Goal: Task Accomplishment & Management: Manage account settings

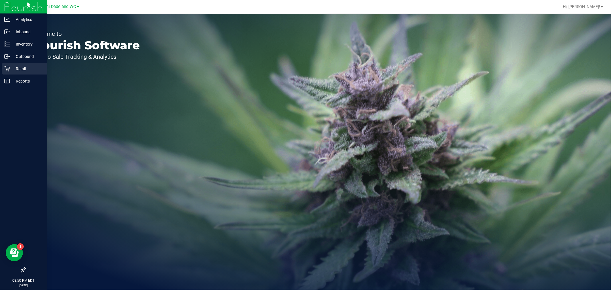
click at [27, 64] on div "Retail" at bounding box center [24, 68] width 45 height 11
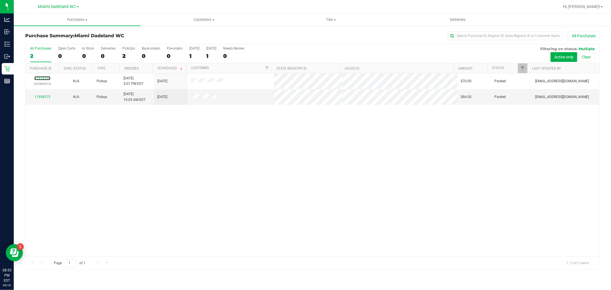
click at [45, 77] on link "11976159" at bounding box center [42, 78] width 16 height 4
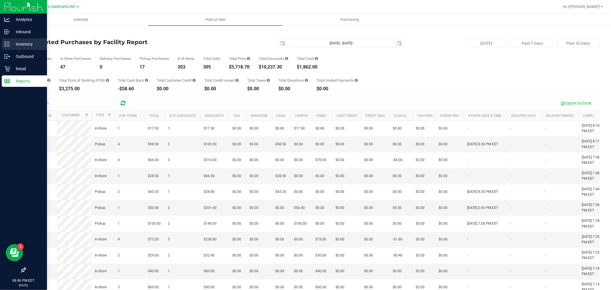
click at [33, 41] on p "Inventory" at bounding box center [27, 44] width 34 height 7
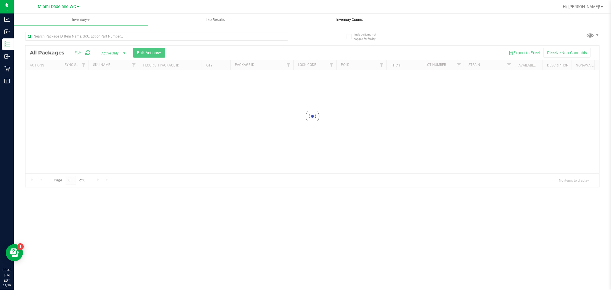
click at [354, 21] on span "Inventory Counts" at bounding box center [349, 19] width 42 height 5
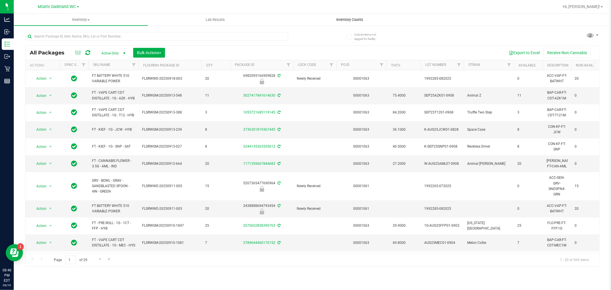
click at [353, 24] on uib-tab-heading "Inventory Counts" at bounding box center [349, 20] width 134 height 12
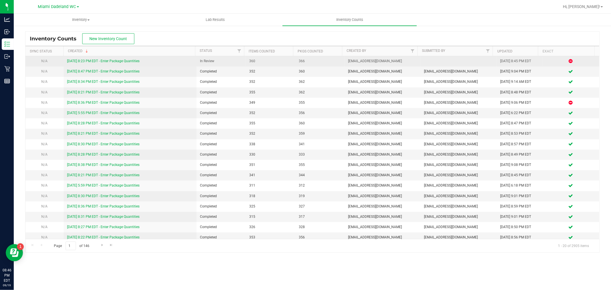
click at [121, 58] on div "9/19/25 8:23 PM EDT - Enter Package Quantities" at bounding box center [130, 60] width 126 height 5
click at [118, 61] on link "9/19/25 8:23 PM EDT - Enter Package Quantities" at bounding box center [103, 61] width 72 height 4
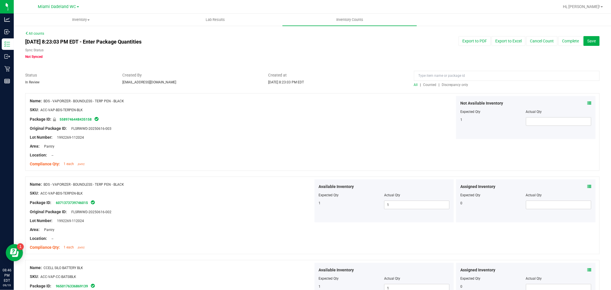
click at [442, 86] on span "Discrepancy only" at bounding box center [455, 85] width 26 height 4
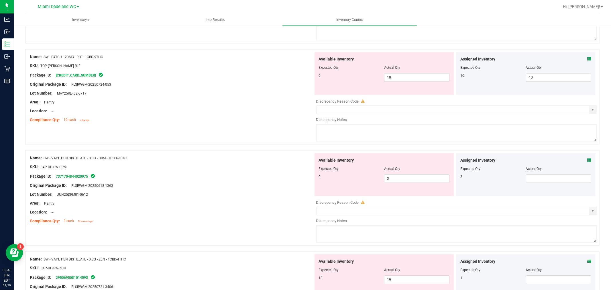
scroll to position [1242, 0]
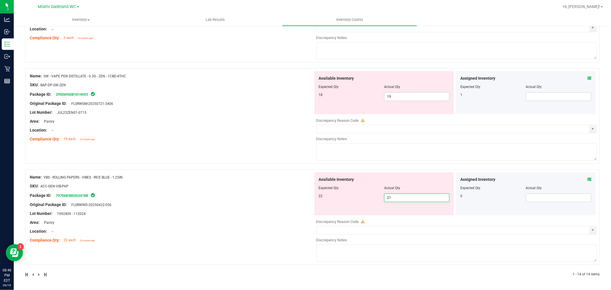
click at [413, 196] on span "21 21" at bounding box center [416, 197] width 65 height 9
click at [423, 198] on input "21" at bounding box center [416, 197] width 65 height 8
type input "22"
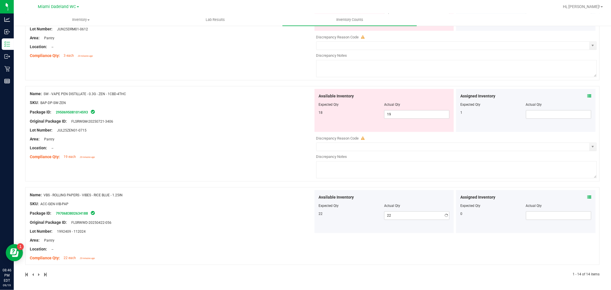
click at [409, 89] on div "Available Inventory Expected Qty Actual Qty 18 19 19" at bounding box center [383, 110] width 139 height 43
click at [551, 115] on span at bounding box center [558, 114] width 65 height 9
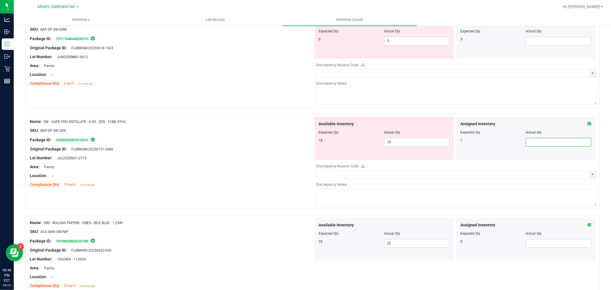
scroll to position [1160, 0]
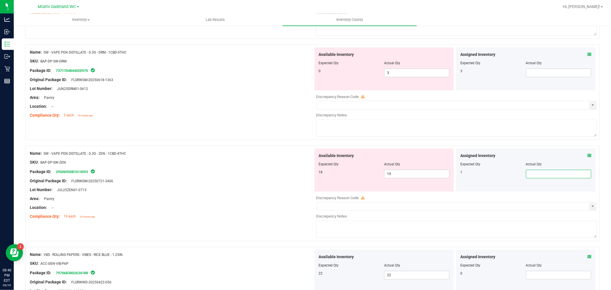
type input "1"
click at [405, 177] on span "19 19" at bounding box center [416, 173] width 65 height 9
type input "18"
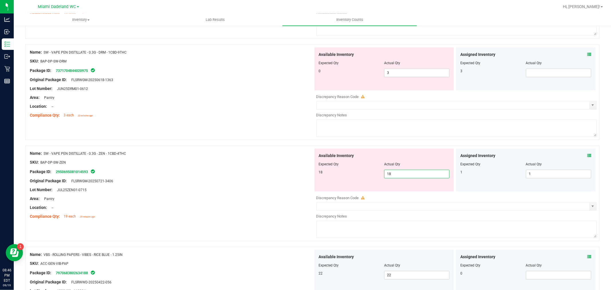
click at [455, 124] on textarea at bounding box center [456, 127] width 281 height 17
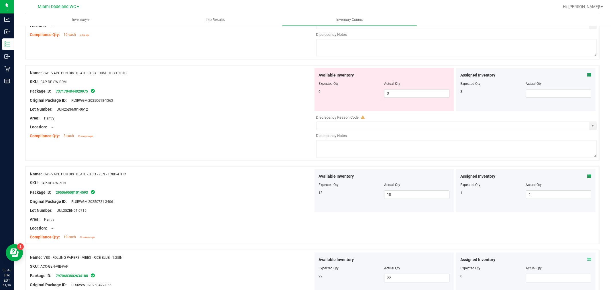
scroll to position [1128, 0]
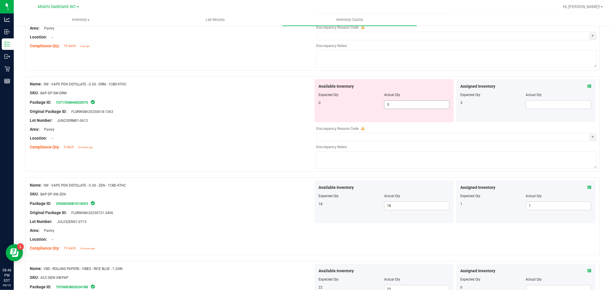
click at [424, 108] on span "3 3" at bounding box center [416, 104] width 65 height 9
click at [554, 100] on div at bounding box center [525, 98] width 131 height 3
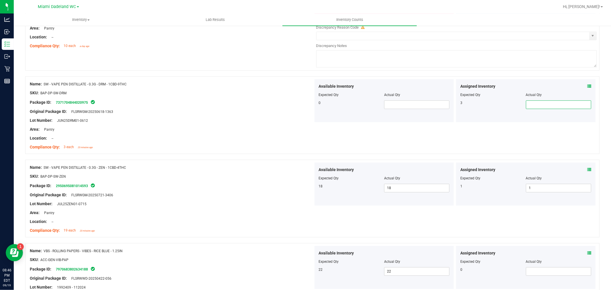
click at [551, 109] on span at bounding box center [558, 104] width 65 height 9
type input "3"
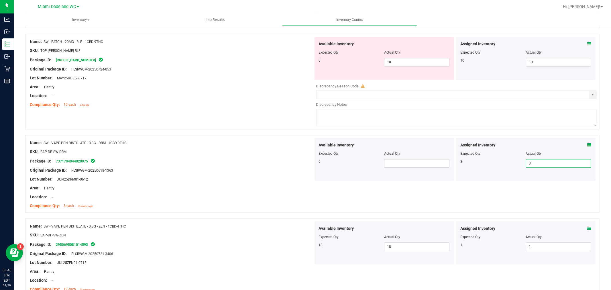
scroll to position [1065, 0]
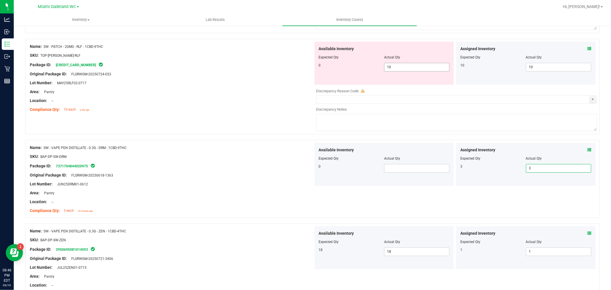
type input "3"
click at [417, 69] on span "10 10" at bounding box center [416, 67] width 65 height 9
click at [417, 69] on input "10" at bounding box center [416, 67] width 65 height 8
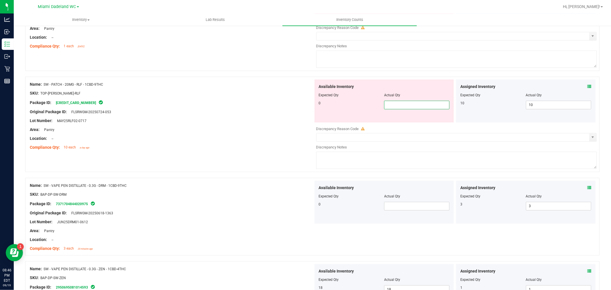
scroll to position [969, 0]
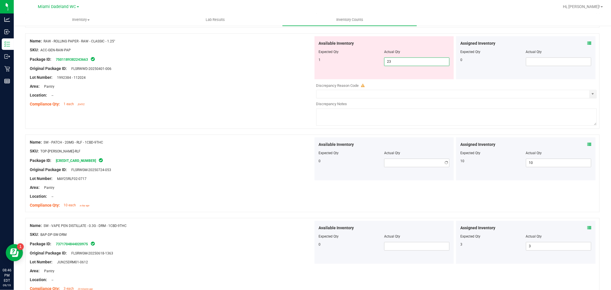
click at [413, 65] on span "23 23" at bounding box center [416, 61] width 65 height 9
click at [413, 65] on input "23" at bounding box center [416, 62] width 65 height 8
type input "1"
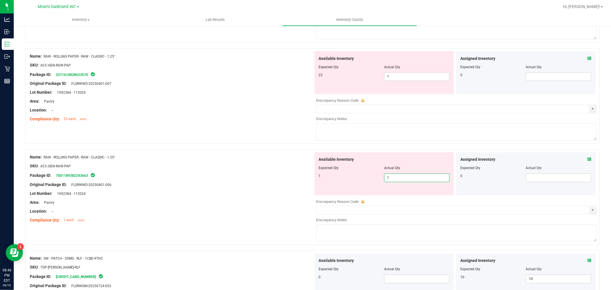
scroll to position [842, 0]
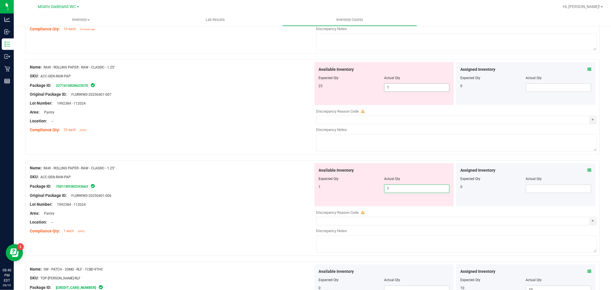
type input "1"
click at [422, 89] on span "1 1" at bounding box center [416, 87] width 65 height 9
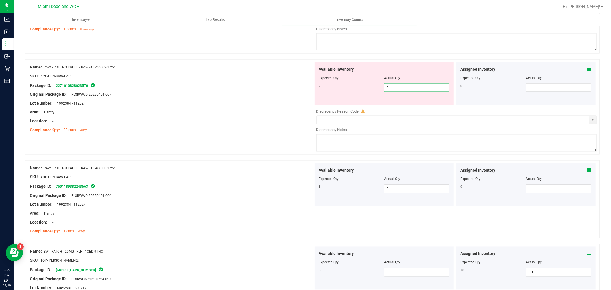
click at [422, 89] on input "1" at bounding box center [416, 88] width 65 height 8
type input "23"
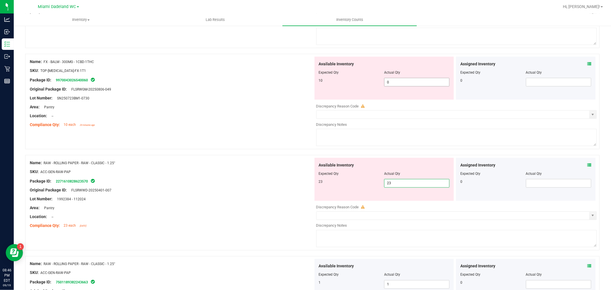
scroll to position [715, 0]
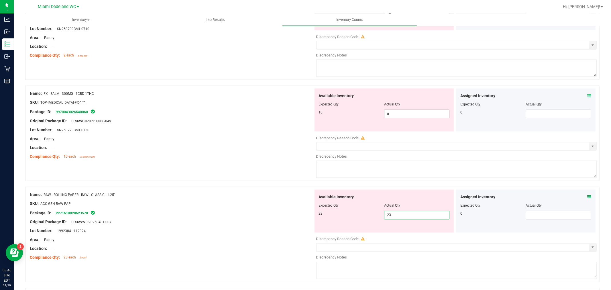
type input "23"
click at [418, 115] on span "0 0" at bounding box center [416, 114] width 65 height 9
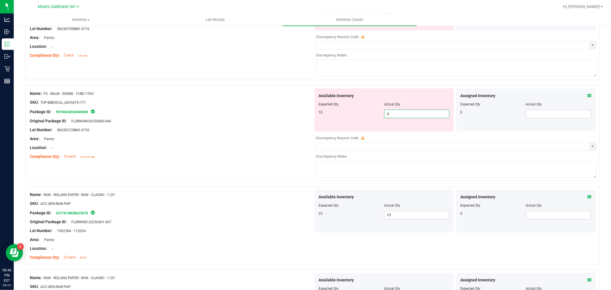
click at [418, 115] on input "0" at bounding box center [416, 114] width 65 height 8
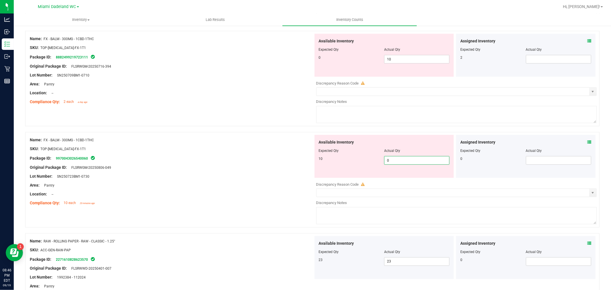
scroll to position [651, 0]
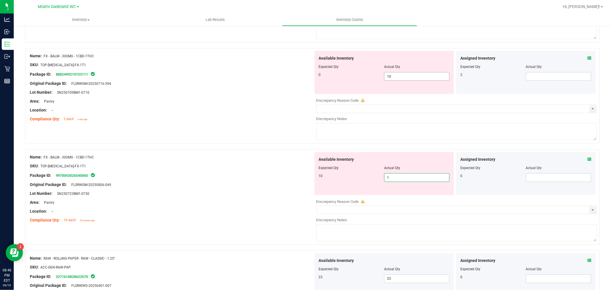
type input "10"
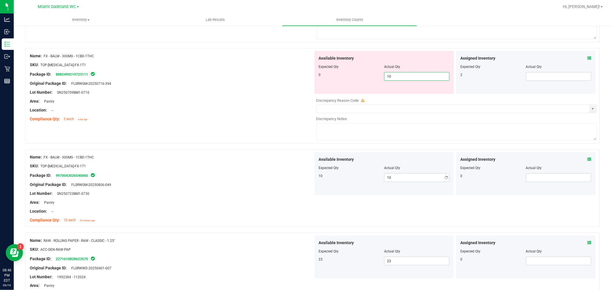
click at [401, 78] on span "10 10" at bounding box center [416, 76] width 65 height 9
click at [401, 78] on input "10" at bounding box center [416, 76] width 65 height 8
type input "0"
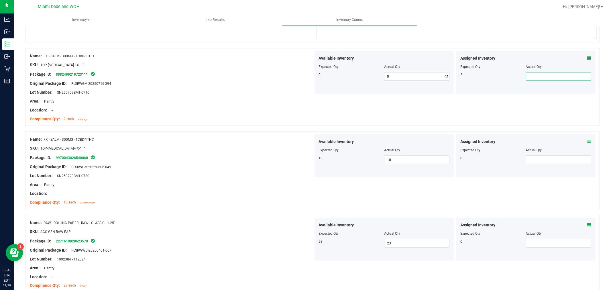
click at [536, 79] on span at bounding box center [558, 76] width 65 height 9
type input "2"
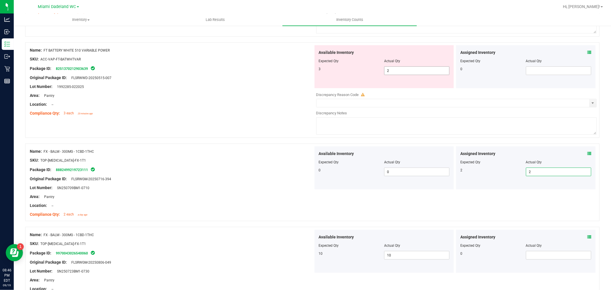
type input "2"
click at [430, 75] on span "2 2" at bounding box center [416, 70] width 65 height 9
click at [430, 75] on input "2" at bounding box center [416, 71] width 65 height 8
type input "3"
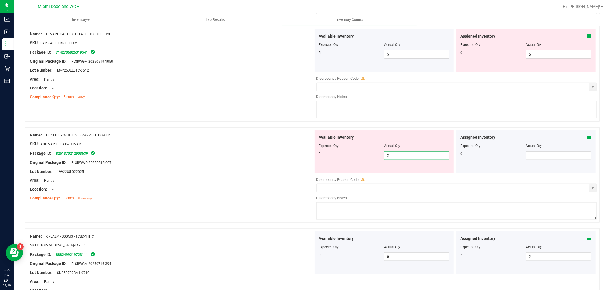
scroll to position [460, 0]
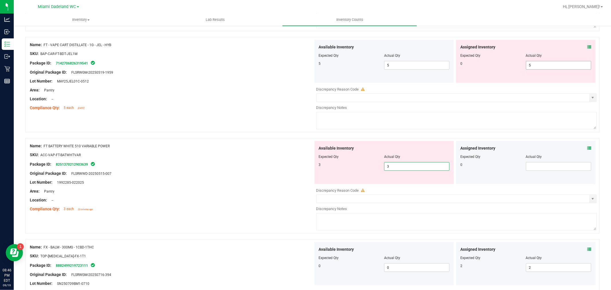
type input "3"
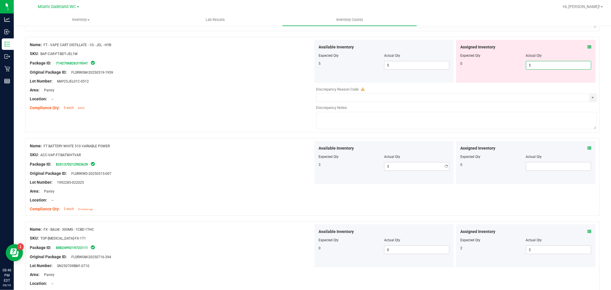
click at [560, 67] on span "5 5" at bounding box center [558, 65] width 65 height 9
click at [560, 67] on input "5" at bounding box center [558, 65] width 65 height 8
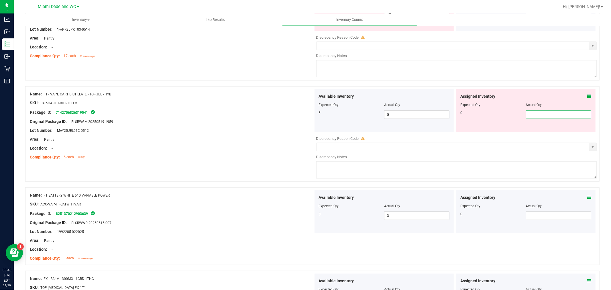
scroll to position [365, 0]
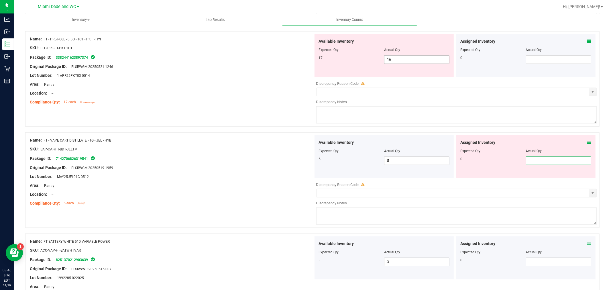
click at [404, 62] on span "16 16" at bounding box center [416, 59] width 65 height 9
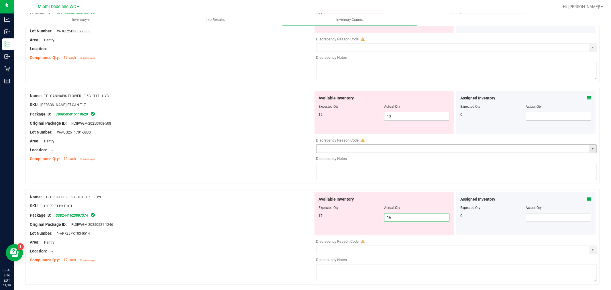
scroll to position [206, 0]
click at [248, 159] on div "Compliance Qty: 12 each 23 minutes ago" at bounding box center [171, 160] width 283 height 6
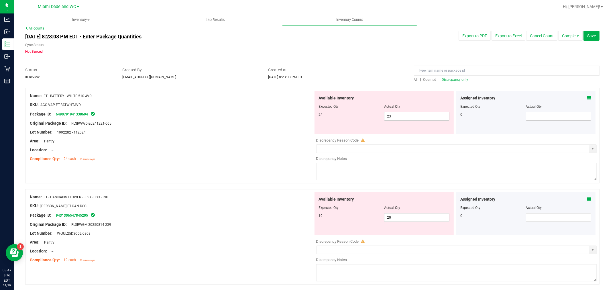
scroll to position [0, 0]
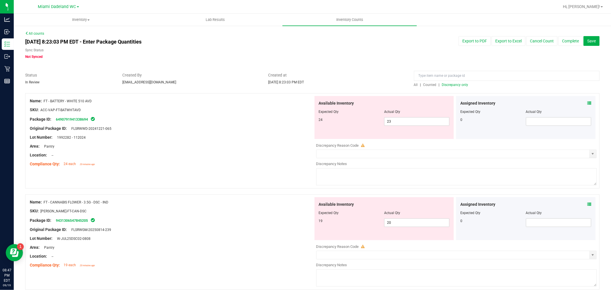
click at [451, 84] on span "Discrepancy only" at bounding box center [455, 85] width 26 height 4
click at [404, 124] on span "23 23" at bounding box center [416, 121] width 65 height 9
type input "24"
click at [385, 68] on div at bounding box center [312, 69] width 574 height 6
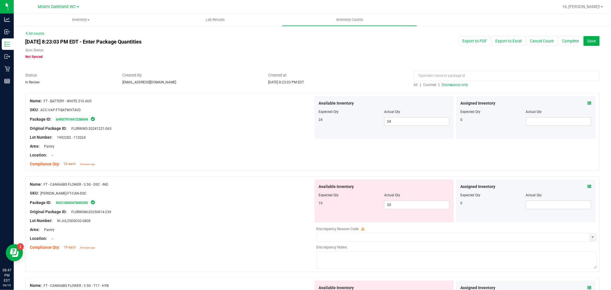
click at [442, 84] on span "Discrepancy only" at bounding box center [455, 85] width 26 height 4
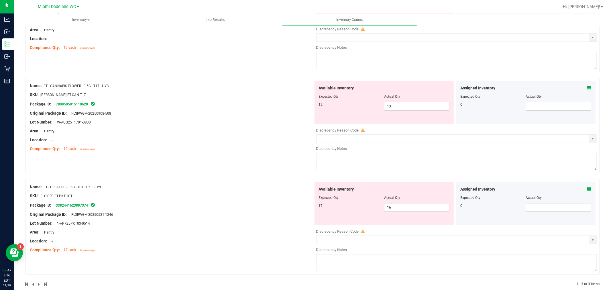
scroll to position [127, 0]
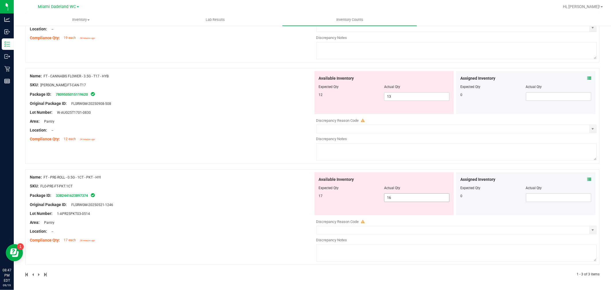
click at [406, 195] on span "16 16" at bounding box center [416, 197] width 65 height 9
type input "17"
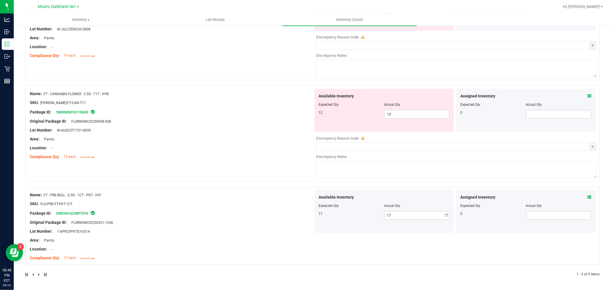
scroll to position [109, 0]
click at [249, 133] on div "Name: FT - CANNABIS FLOWER - 3.5G - T17 - HYB SKU: FLO-BUD-FT-CAN-T17 Package I…" at bounding box center [171, 125] width 283 height 73
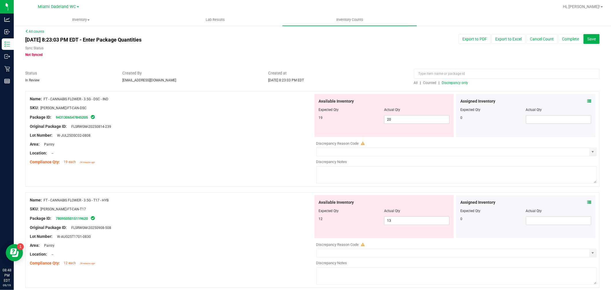
scroll to position [0, 0]
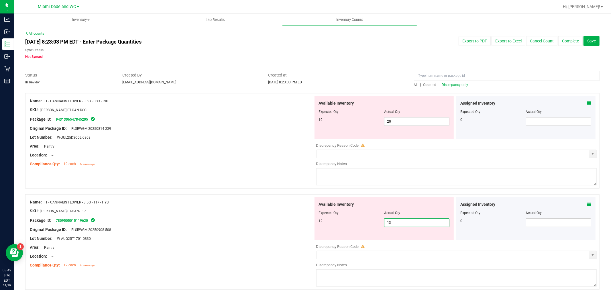
click at [408, 225] on span "13 13" at bounding box center [416, 222] width 65 height 9
type input "12"
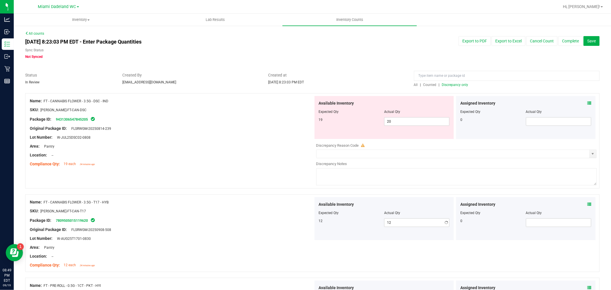
click at [454, 179] on textarea at bounding box center [456, 176] width 281 height 17
click at [282, 169] on div "Name: FT - CANNABIS FLOWER - 3.5G - DSC - IND SKU: FLO-BUD-FT-CAN-DSC Package I…" at bounding box center [312, 140] width 574 height 95
click at [422, 125] on span "20 20" at bounding box center [416, 121] width 65 height 9
type input "2"
type input "19"
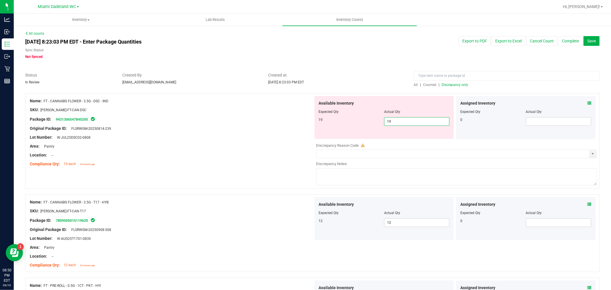
type input "19"
drag, startPoint x: 360, startPoint y: 73, endPoint x: 445, endPoint y: 87, distance: 86.8
click at [361, 73] on span "Created at" at bounding box center [336, 75] width 137 height 6
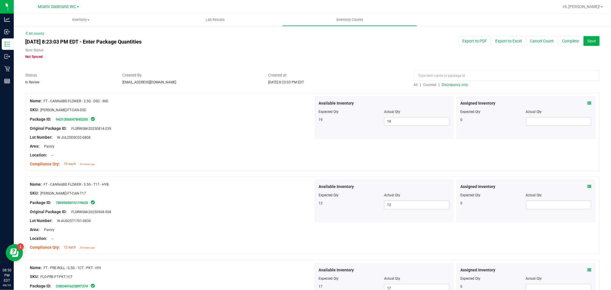
click at [457, 85] on span "Discrepancy only" at bounding box center [455, 85] width 26 height 4
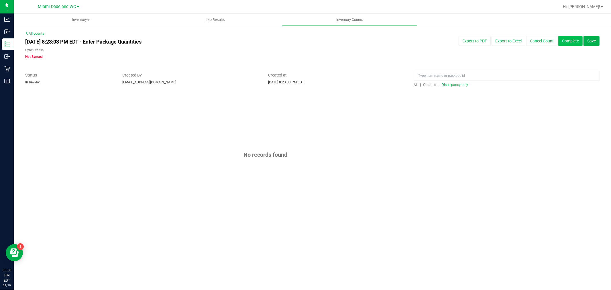
click at [568, 41] on button "Complete" at bounding box center [570, 41] width 24 height 10
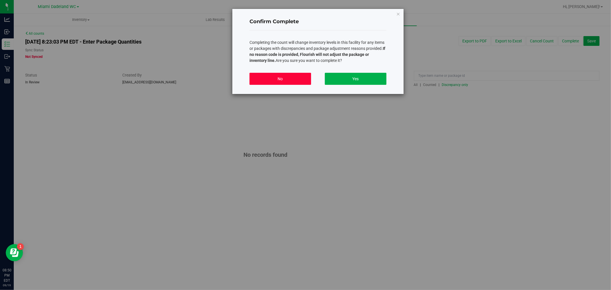
click at [300, 78] on button "No" at bounding box center [280, 79] width 62 height 12
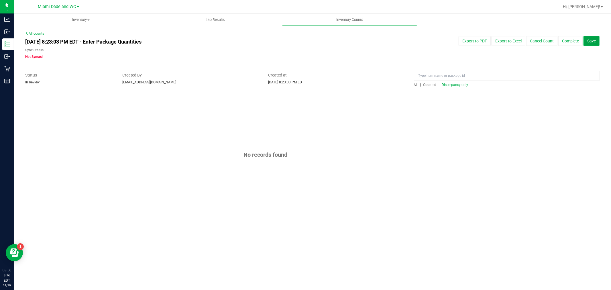
click at [595, 45] on button "Save" at bounding box center [591, 41] width 16 height 10
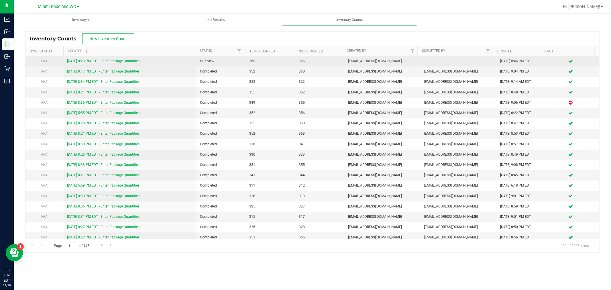
click at [119, 61] on link "9/19/25 8:23 PM EDT - Enter Package Quantities" at bounding box center [103, 61] width 72 height 4
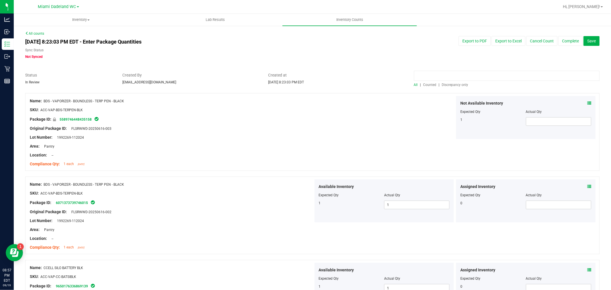
click at [448, 79] on input at bounding box center [506, 76] width 185 height 10
click at [449, 84] on span "Discrepancy only" at bounding box center [455, 85] width 26 height 4
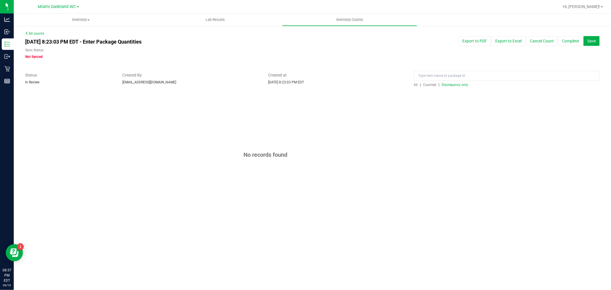
click at [448, 85] on span "Discrepancy only" at bounding box center [455, 85] width 26 height 4
drag, startPoint x: 572, startPoint y: 40, endPoint x: 563, endPoint y: 54, distance: 16.9
click at [563, 54] on div "Sep 19, 2025 8:23:03 PM EDT - Enter Package Quantities Sync Status Not Synced E…" at bounding box center [312, 47] width 582 height 23
click at [505, 59] on div "All counts Sep 19, 2025 8:23:03 PM EDT - Enter Package Quantities Sync Status N…" at bounding box center [312, 126] width 574 height 191
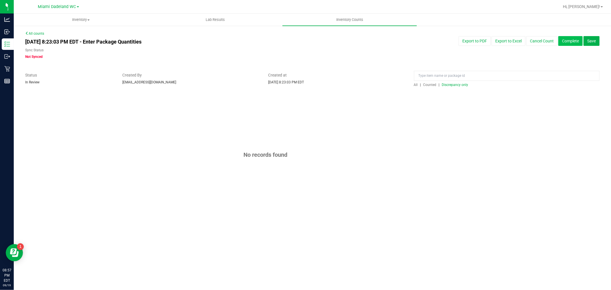
click at [563, 40] on button "Complete" at bounding box center [570, 41] width 24 height 10
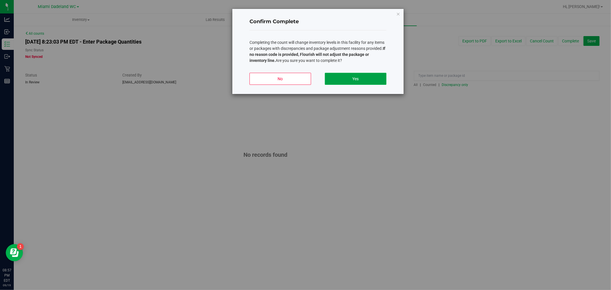
click at [339, 81] on button "Yes" at bounding box center [356, 79] width 62 height 12
